Goal: Transaction & Acquisition: Download file/media

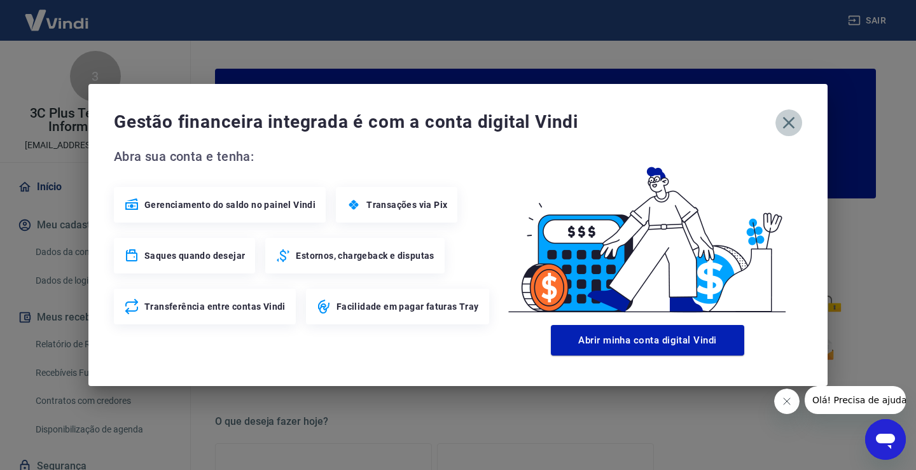
click at [794, 130] on icon "button" at bounding box center [789, 123] width 20 height 20
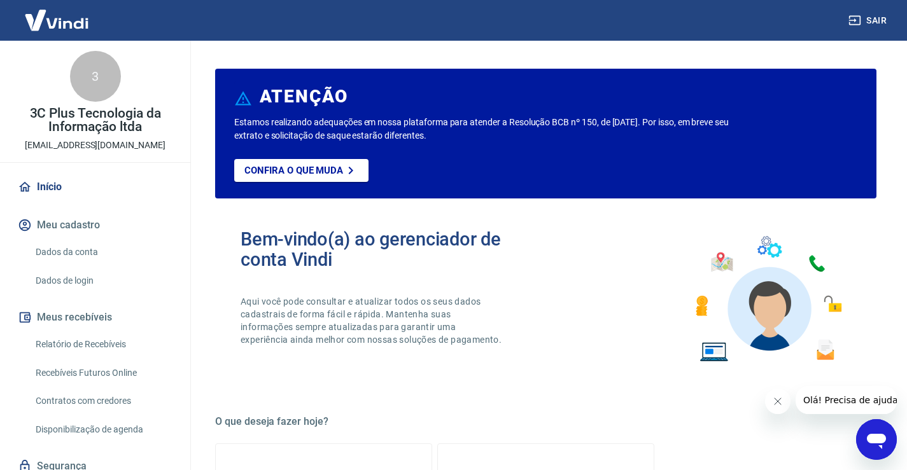
drag, startPoint x: 71, startPoint y: 344, endPoint x: 529, endPoint y: 449, distance: 469.5
click at [71, 344] on link "Relatório de Recebíveis" at bounding box center [103, 345] width 144 height 26
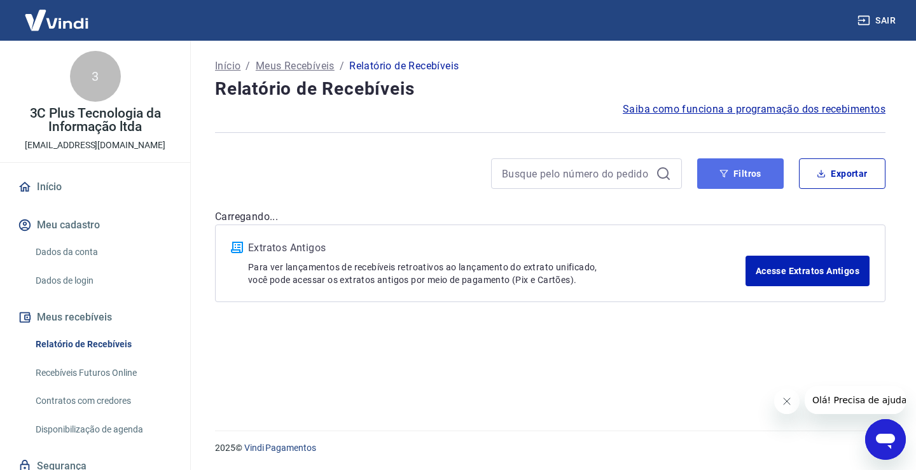
click at [718, 183] on button "Filtros" at bounding box center [741, 173] width 87 height 31
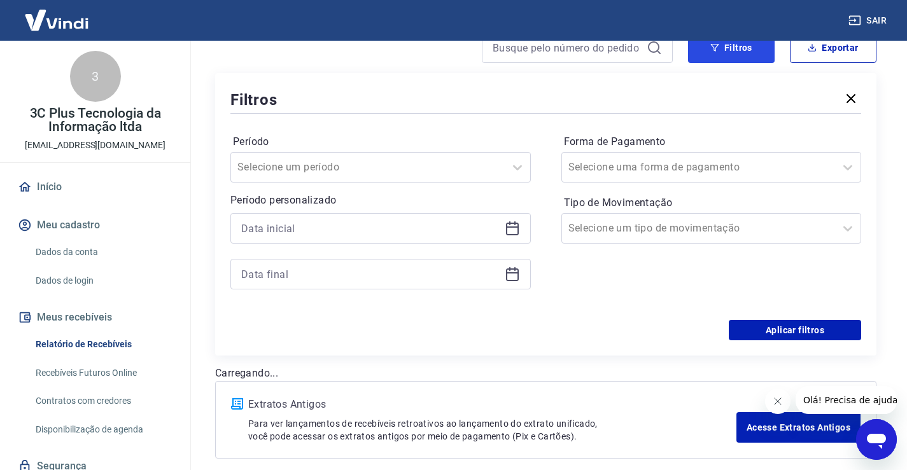
scroll to position [127, 0]
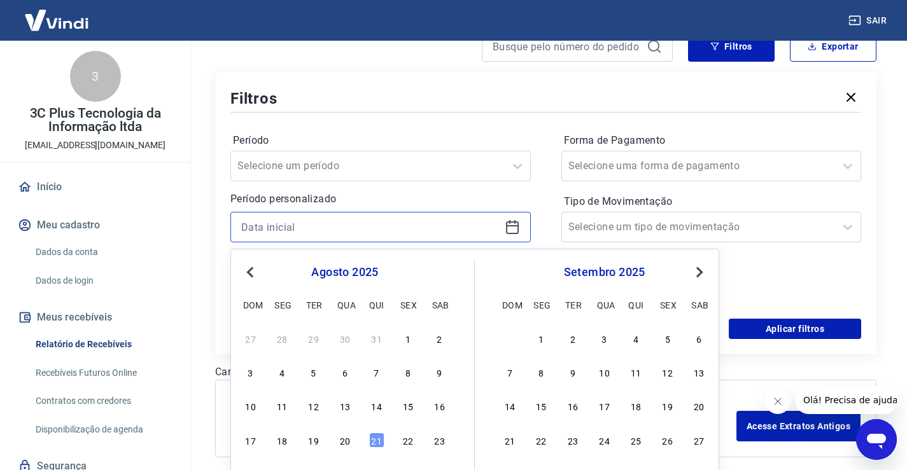
click at [313, 234] on input at bounding box center [370, 227] width 258 height 19
click at [343, 433] on div "20" at bounding box center [344, 440] width 15 height 15
type input "[DATE]"
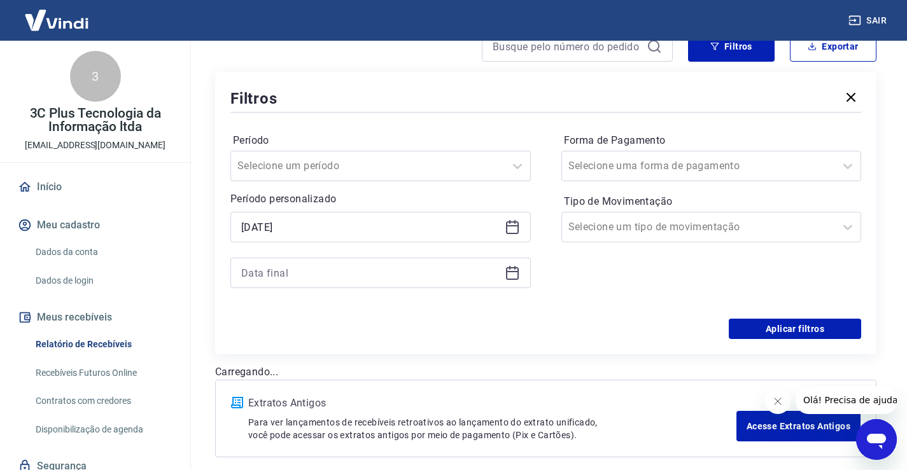
click at [308, 256] on div "Selected date: [DATE] [DATE]" at bounding box center [380, 250] width 300 height 76
click at [312, 265] on input at bounding box center [370, 272] width 258 height 19
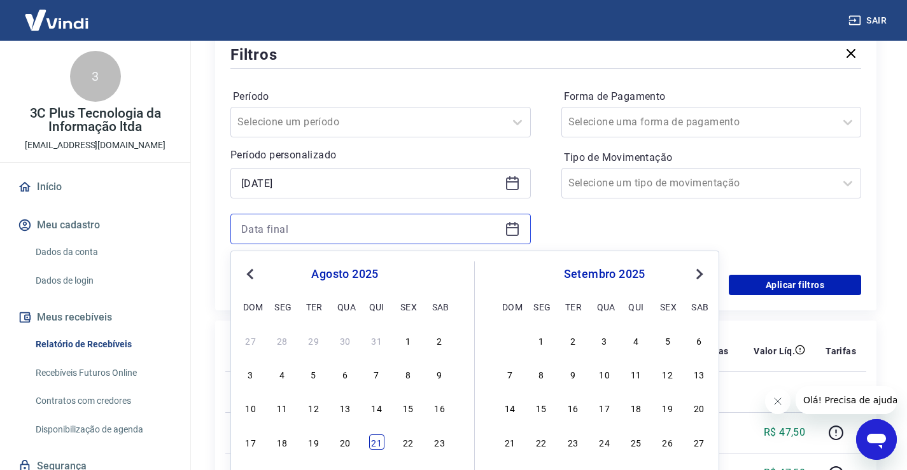
scroll to position [221, 0]
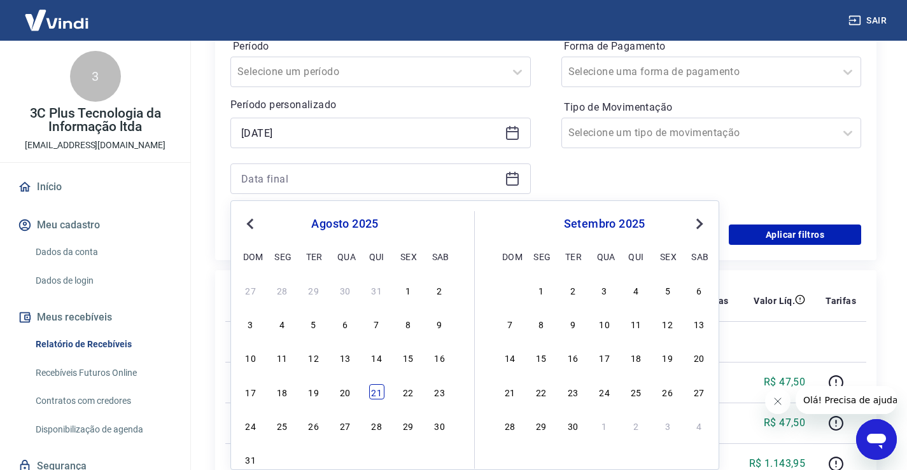
click at [377, 393] on div "21" at bounding box center [376, 391] width 15 height 15
type input "[DATE]"
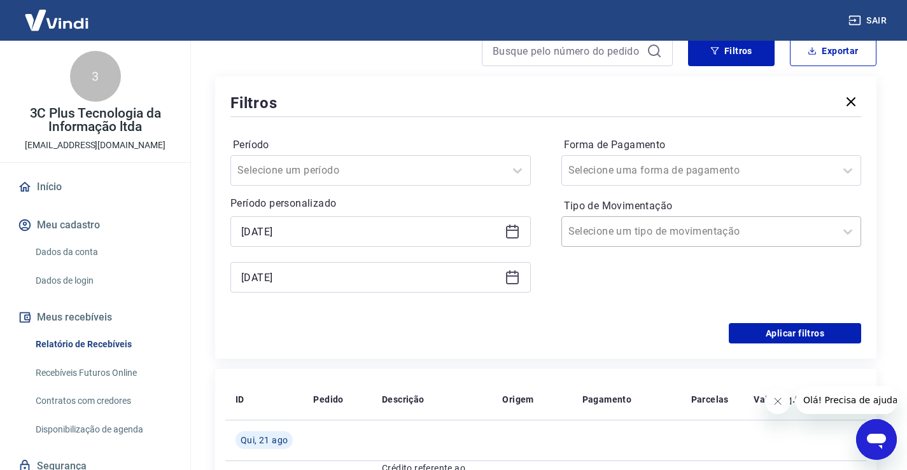
scroll to position [94, 0]
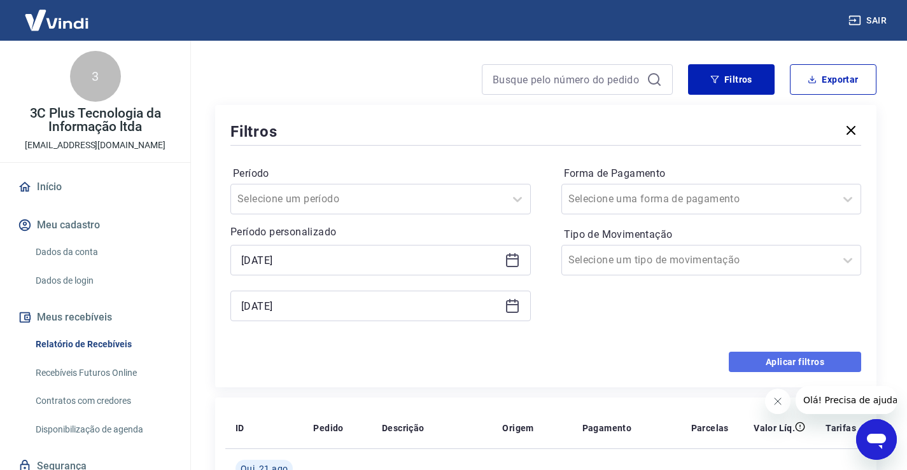
drag, startPoint x: 1, startPoint y: 18, endPoint x: 740, endPoint y: 364, distance: 816.0
click at [740, 364] on button "Aplicar filtros" at bounding box center [795, 362] width 132 height 20
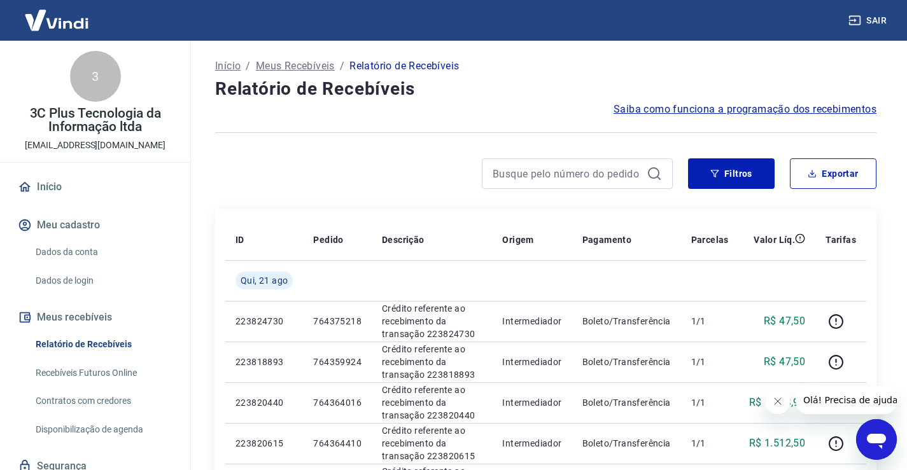
click at [776, 402] on icon "Fechar mensagem da empresa" at bounding box center [777, 401] width 10 height 10
click at [844, 183] on button "Exportar" at bounding box center [833, 173] width 87 height 31
type input "[DATE]"
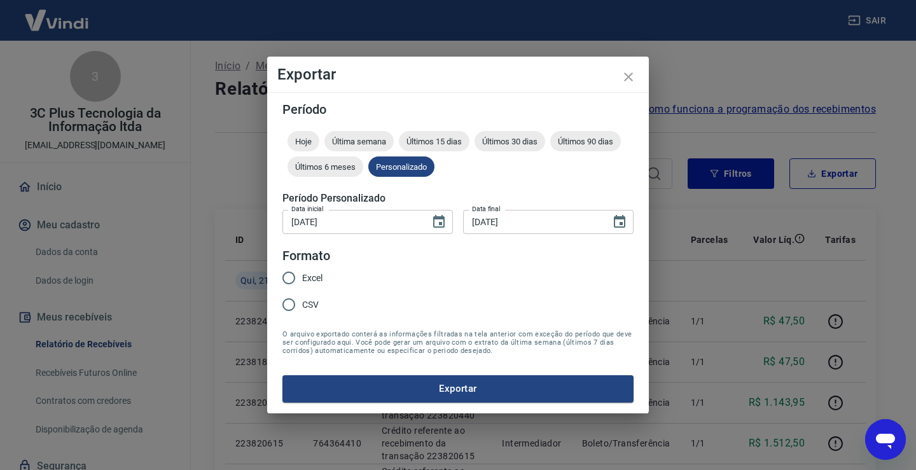
click at [306, 304] on span "CSV" at bounding box center [310, 304] width 17 height 13
click at [302, 304] on input "CSV" at bounding box center [289, 304] width 27 height 27
radio input "true"
click at [361, 384] on button "Exportar" at bounding box center [458, 388] width 351 height 27
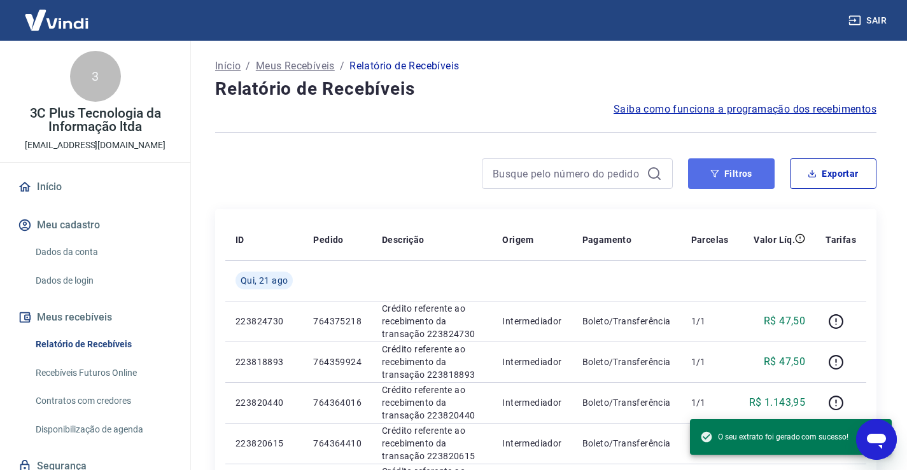
click at [700, 167] on button "Filtros" at bounding box center [731, 173] width 87 height 31
